Goal: Information Seeking & Learning: Learn about a topic

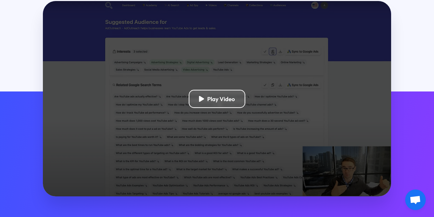
scroll to position [157, 0]
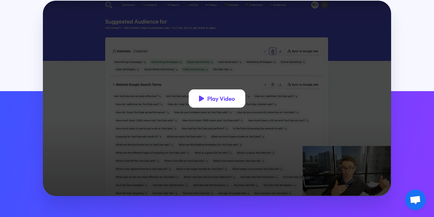
click at [214, 102] on div "Play Video" at bounding box center [221, 98] width 28 height 7
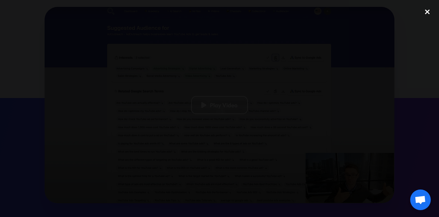
click at [429, 13] on div "close lightbox" at bounding box center [427, 11] width 23 height 15
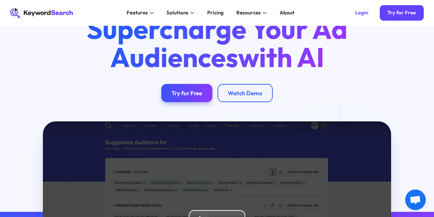
scroll to position [0, 0]
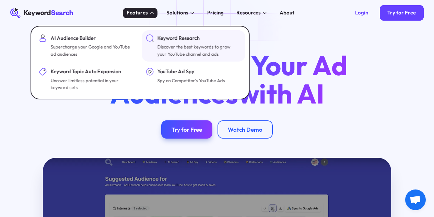
click at [175, 40] on div "Keyword Research" at bounding box center [199, 38] width 82 height 8
